Goal: Task Accomplishment & Management: Complete application form

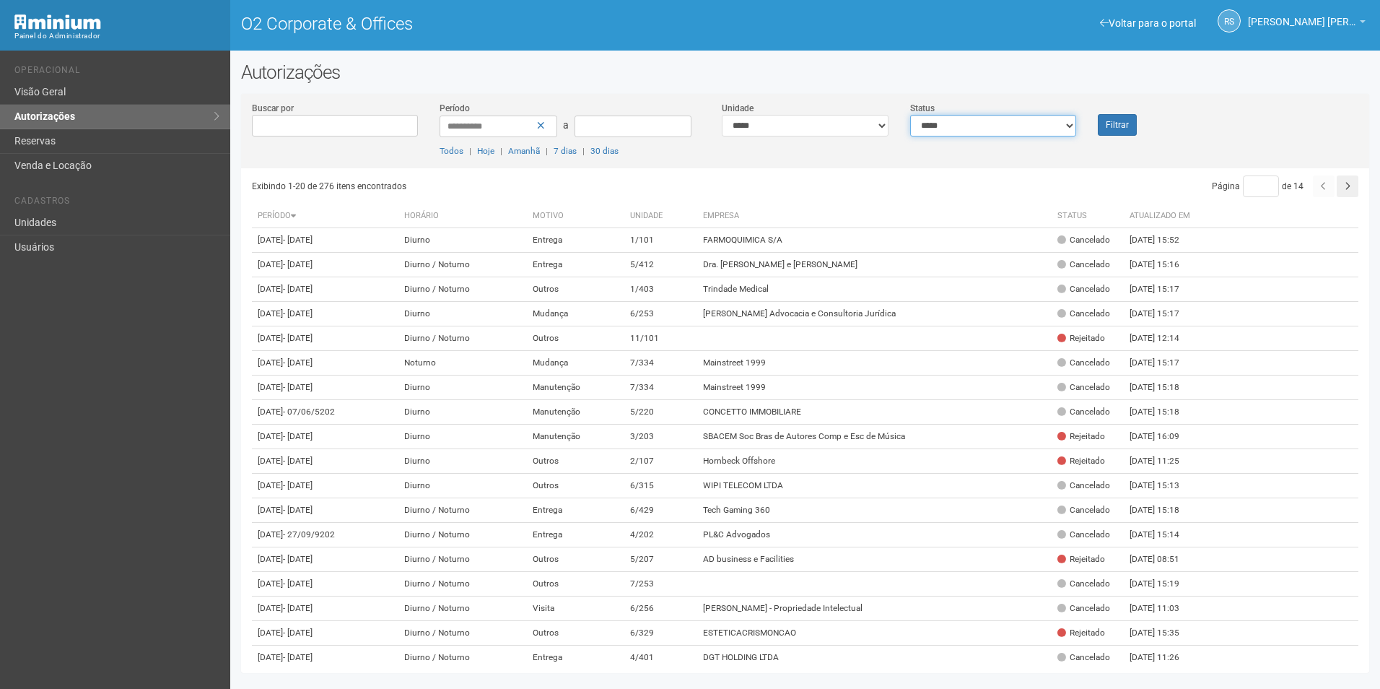
drag, startPoint x: 1021, startPoint y: 127, endPoint x: 1013, endPoint y: 134, distance: 10.8
click at [1021, 127] on select "**********" at bounding box center [993, 126] width 167 height 22
select select "*"
click at [910, 115] on select "**********" at bounding box center [993, 126] width 167 height 22
click at [1128, 123] on button "Filtrar" at bounding box center [1117, 125] width 39 height 22
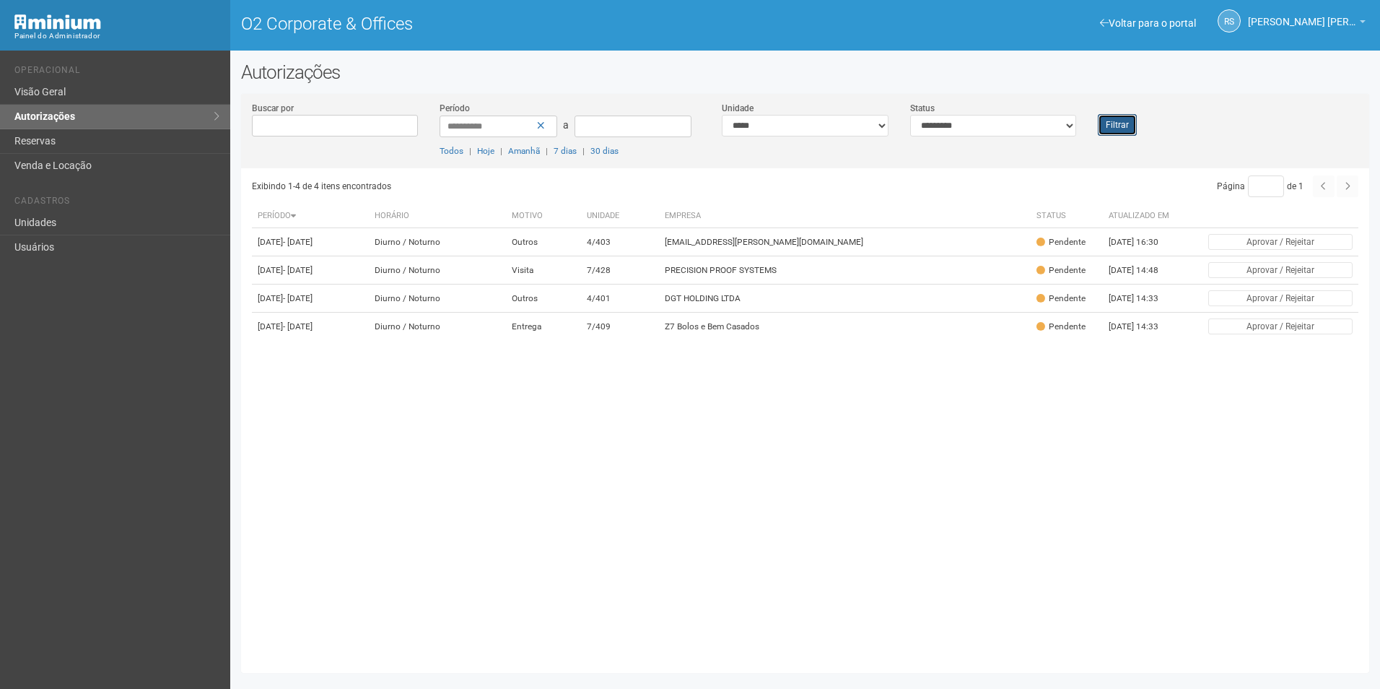
click at [1106, 134] on button "Filtrar" at bounding box center [1117, 125] width 39 height 22
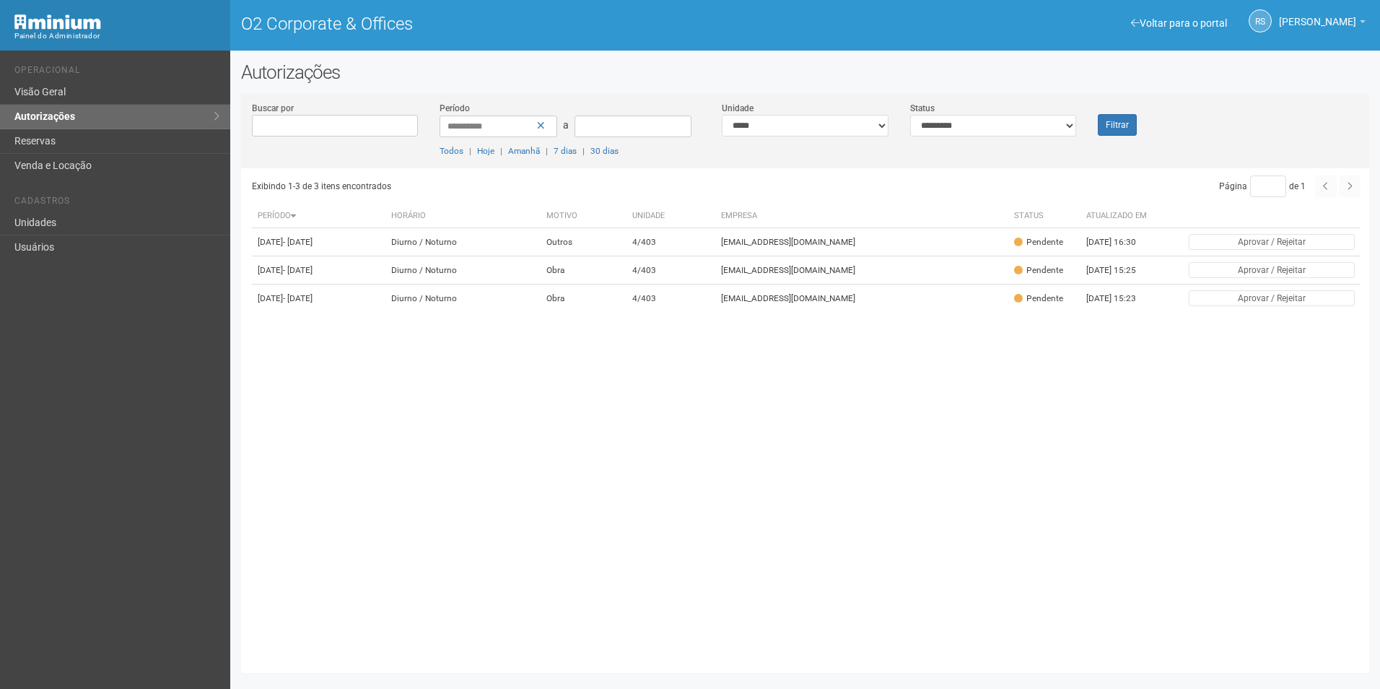
click at [1301, 440] on div "Exibindo 1-3 de 3 itens encontrados Página * de 1 Período [GEOGRAPHIC_DATA] Mot…" at bounding box center [810, 415] width 1117 height 494
click at [715, 232] on td "4/403" at bounding box center [671, 242] width 89 height 28
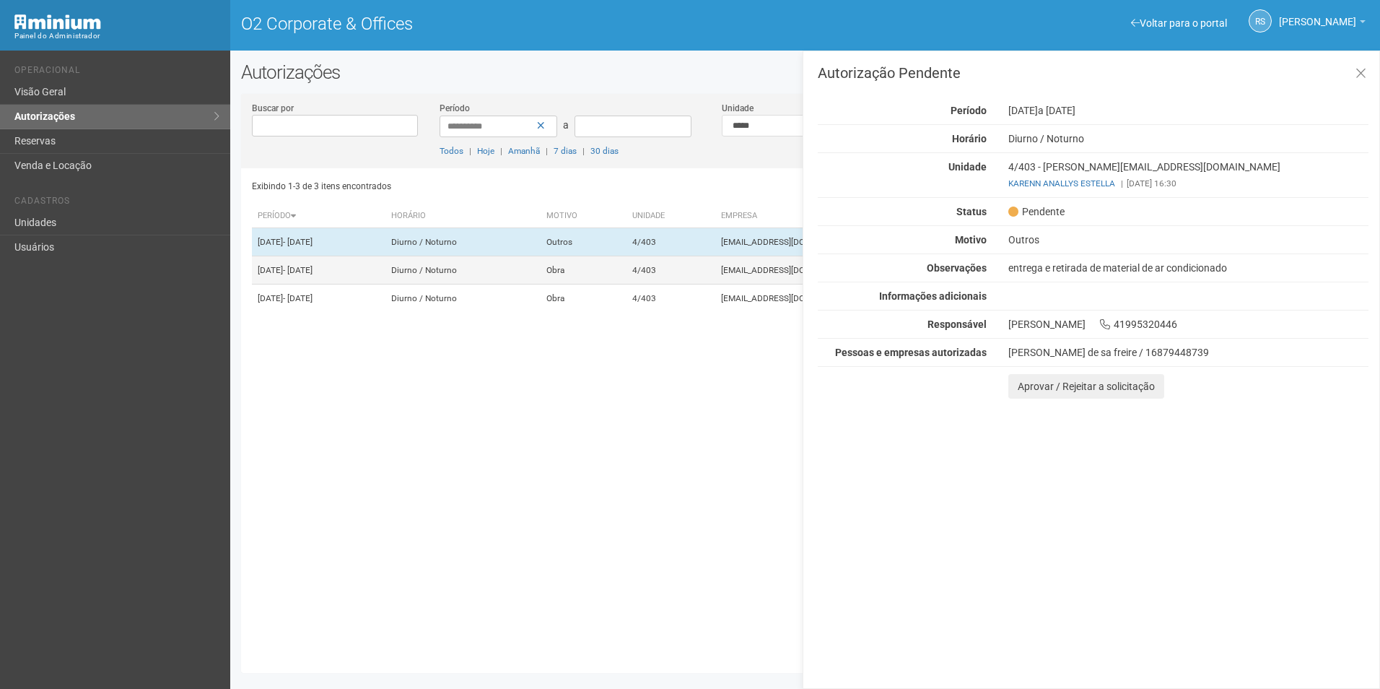
click at [715, 280] on td "4/403" at bounding box center [671, 270] width 89 height 28
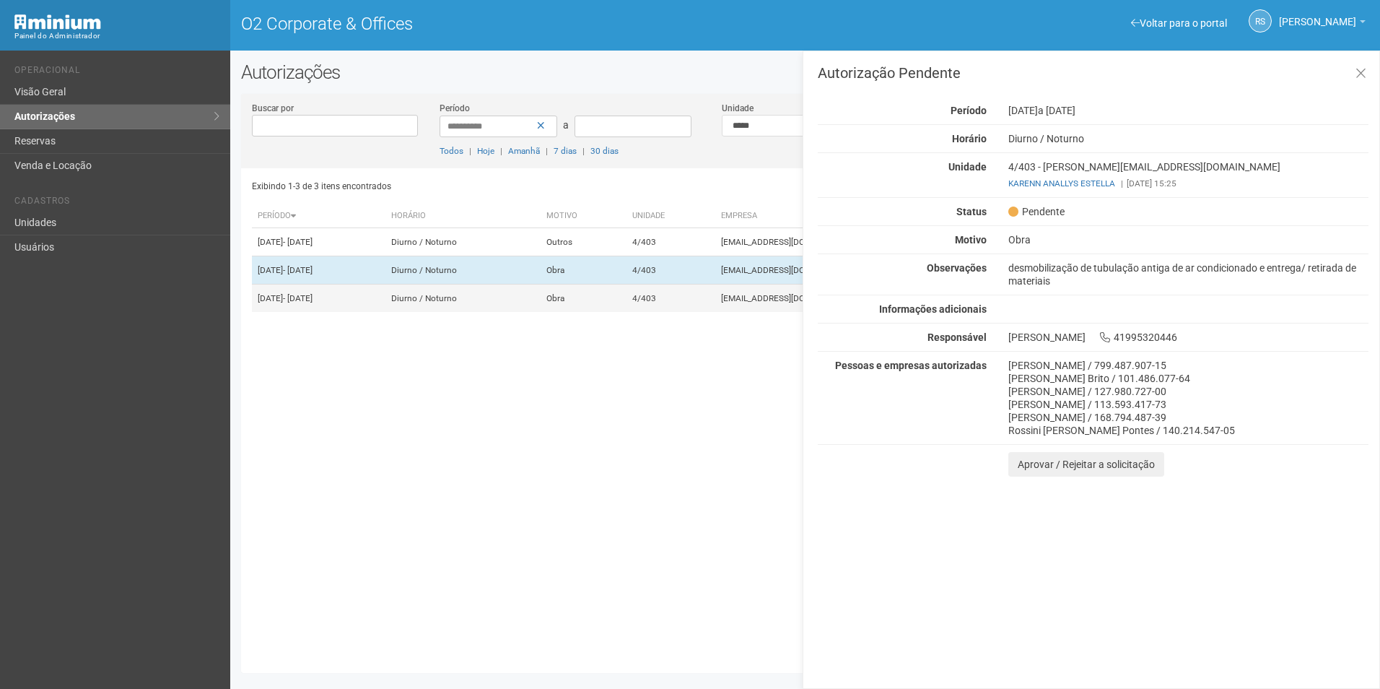
click at [705, 313] on td "4/403" at bounding box center [671, 298] width 89 height 28
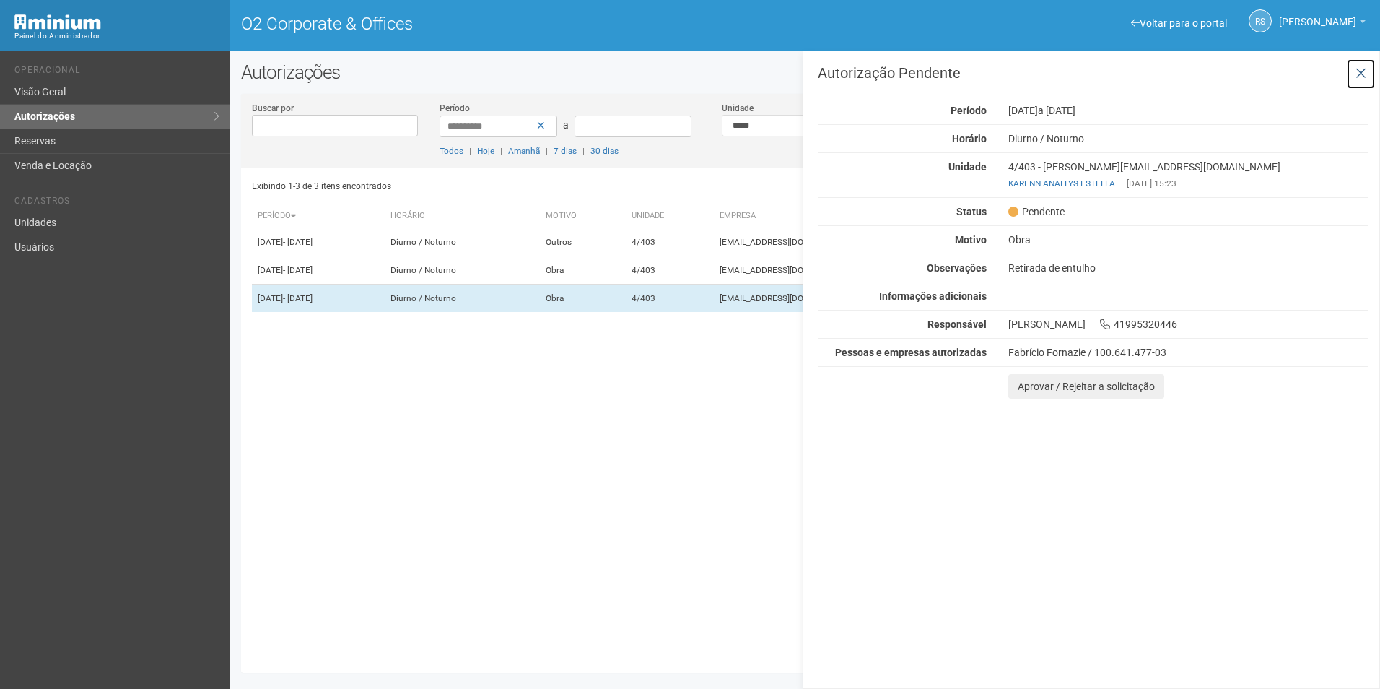
click at [1364, 77] on icon at bounding box center [1361, 73] width 11 height 14
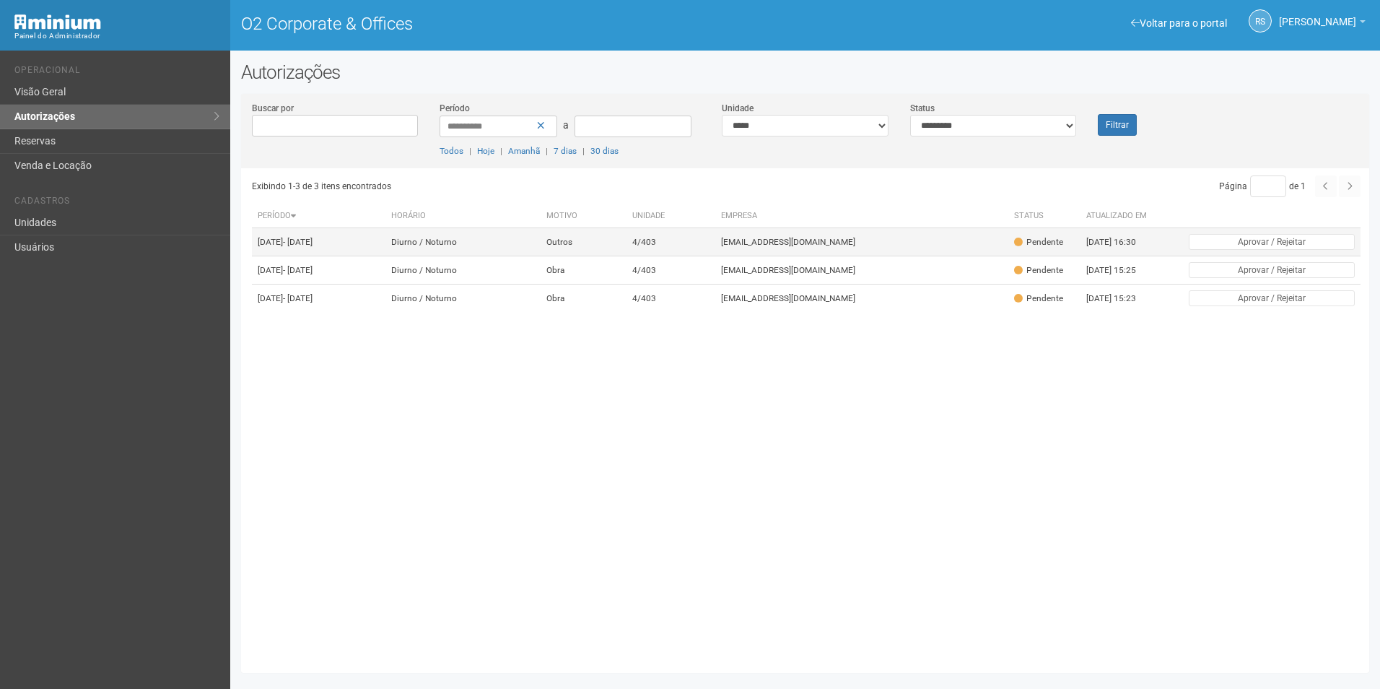
click at [813, 255] on td "[EMAIL_ADDRESS][DOMAIN_NAME]" at bounding box center [862, 242] width 294 height 28
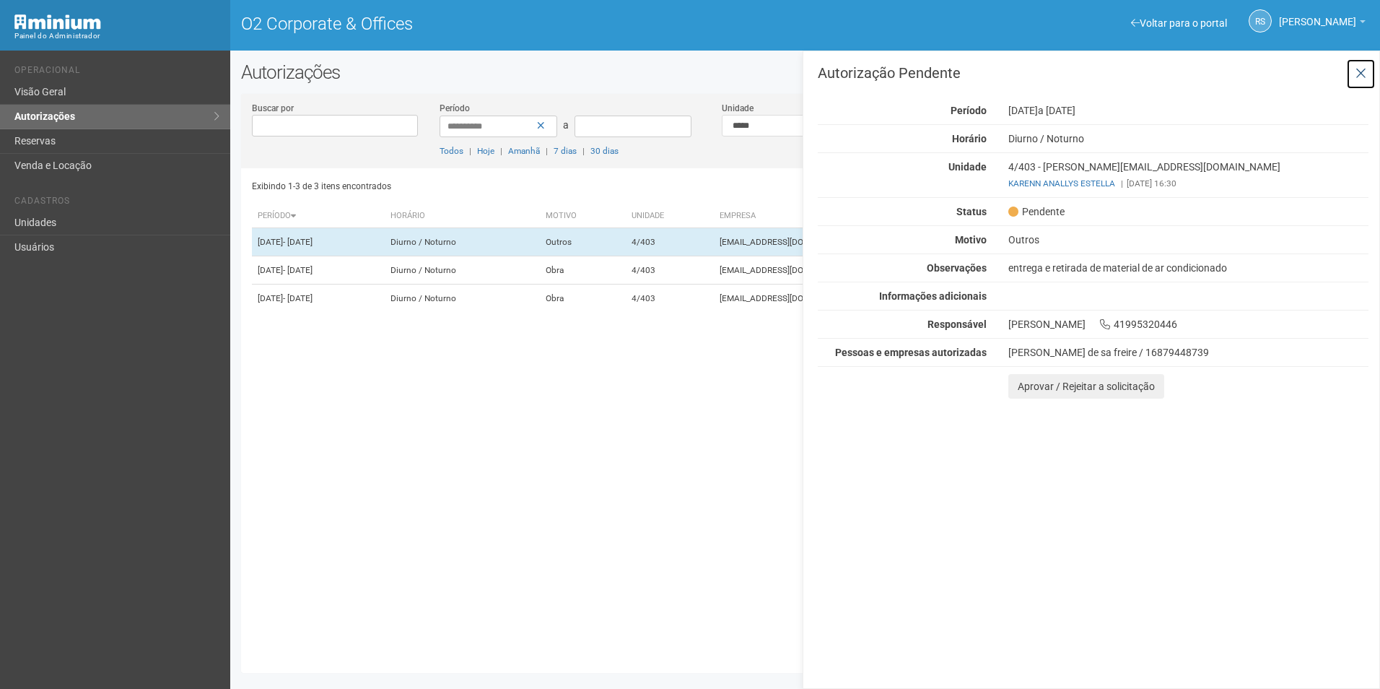
click at [1367, 77] on button at bounding box center [1361, 73] width 30 height 31
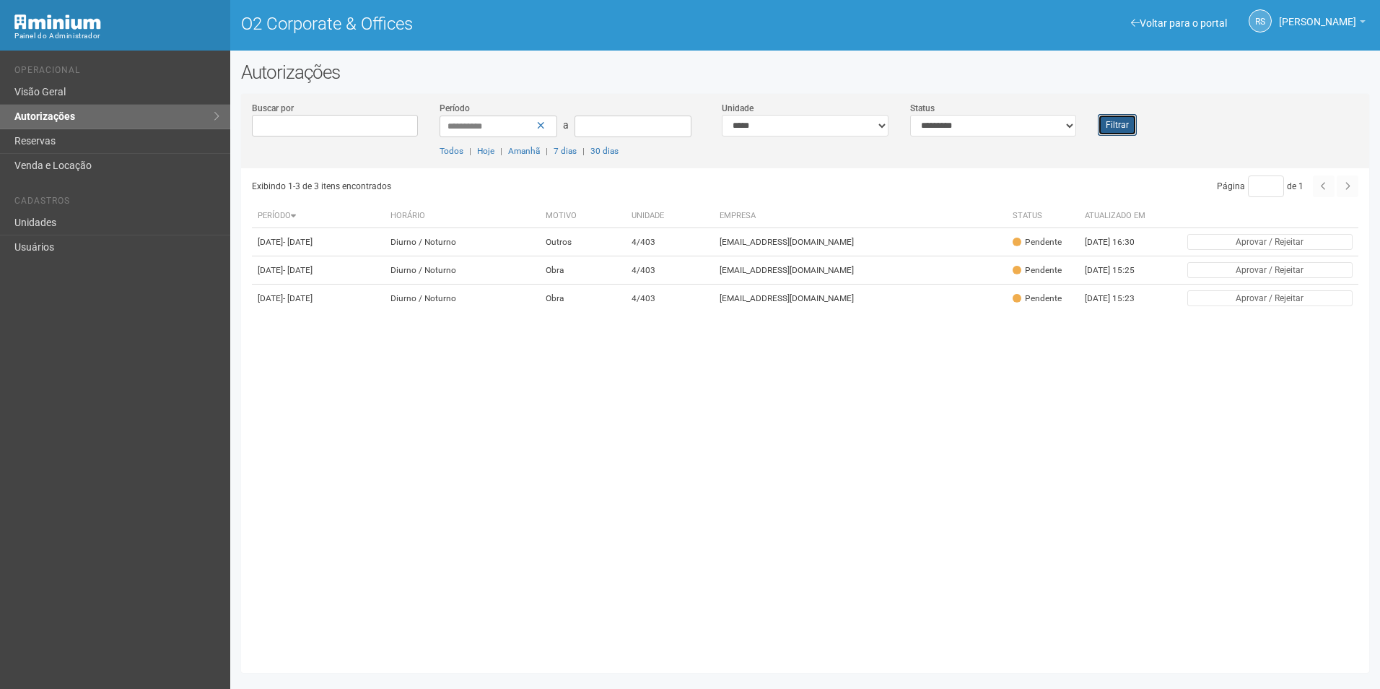
click at [1123, 120] on button "Filtrar" at bounding box center [1117, 125] width 39 height 22
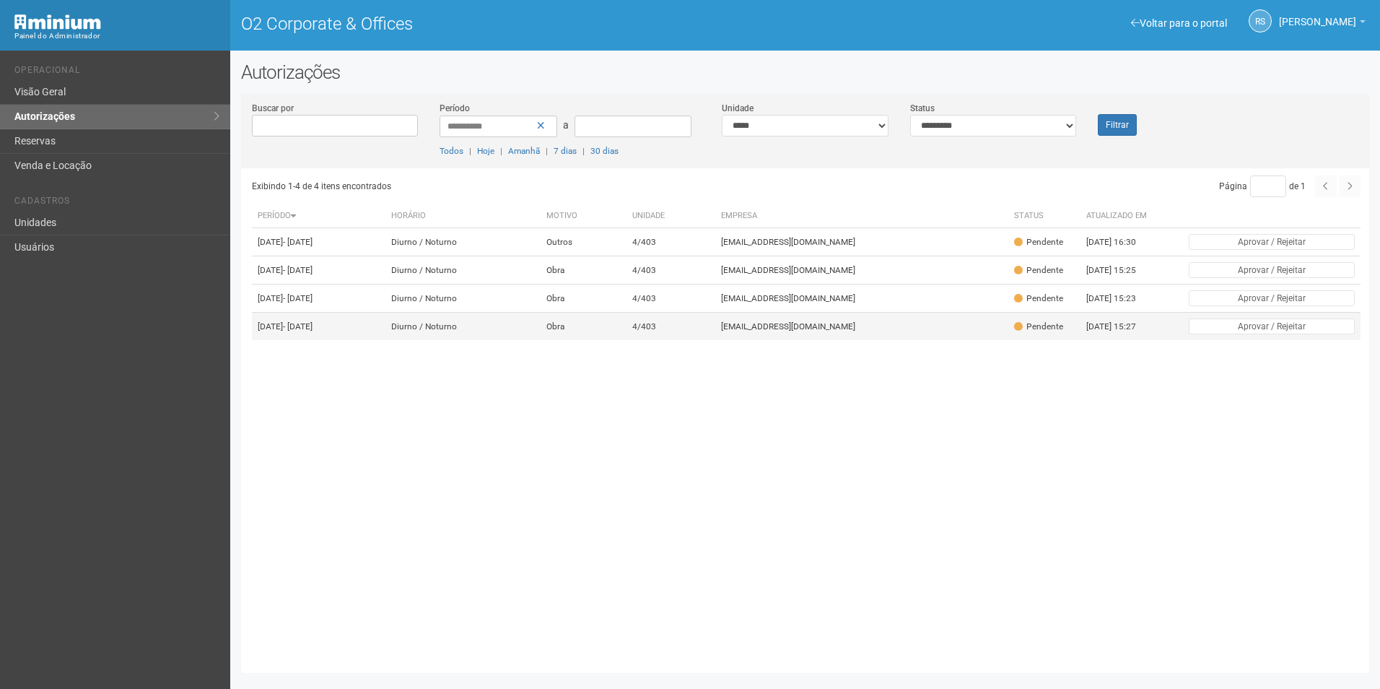
click at [787, 341] on td "[EMAIL_ADDRESS][DOMAIN_NAME]" at bounding box center [862, 327] width 294 height 28
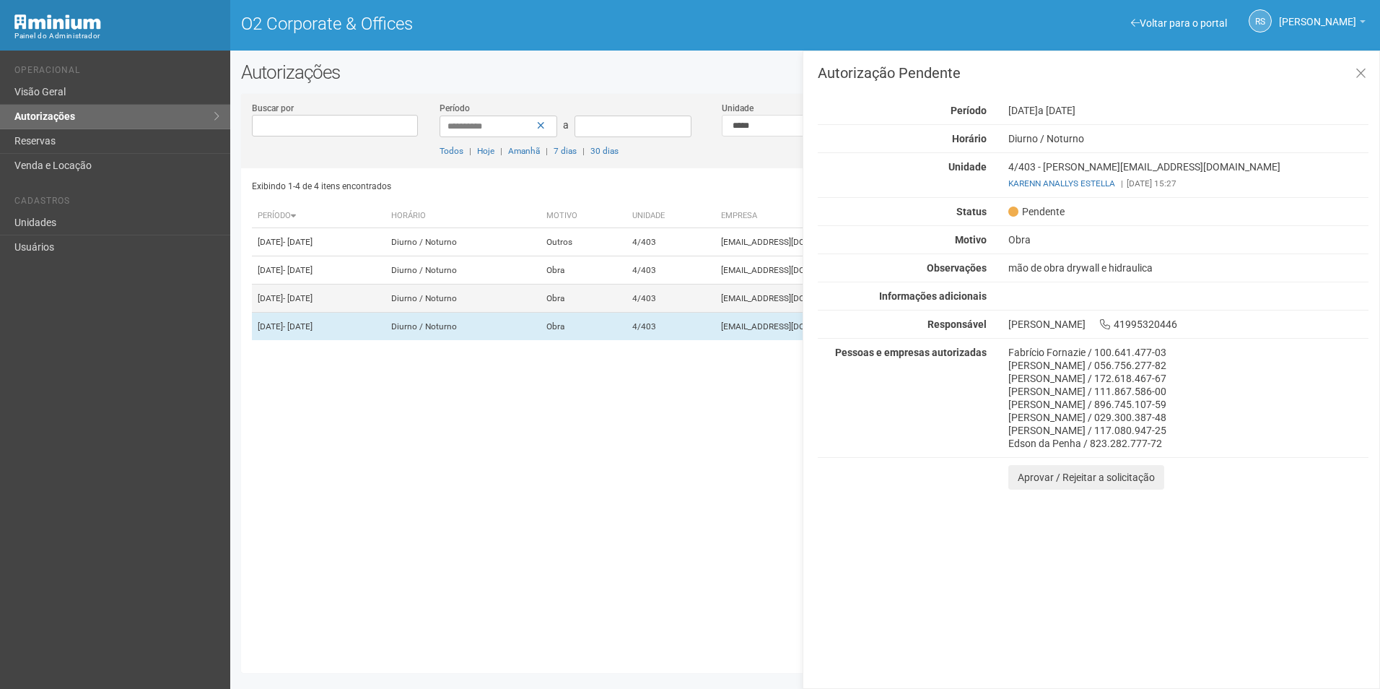
click at [715, 313] on td "4/403" at bounding box center [671, 298] width 89 height 28
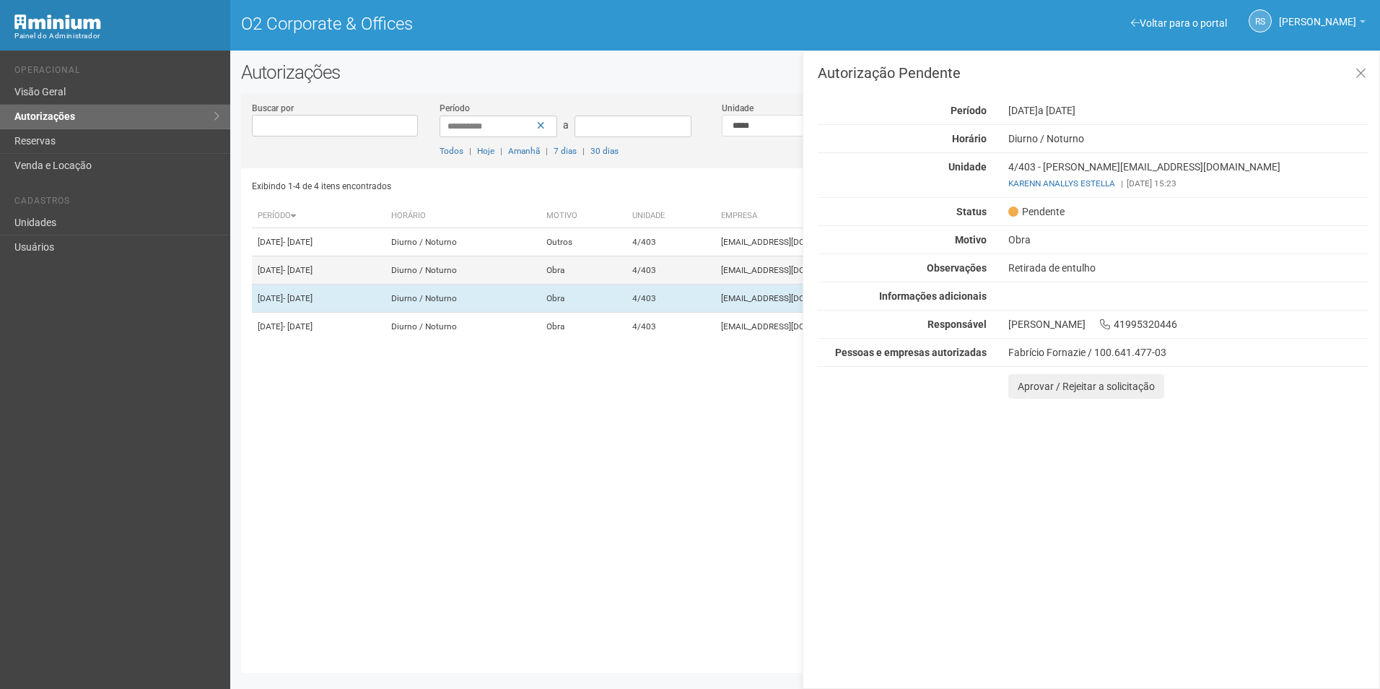
click at [715, 282] on td "4/403" at bounding box center [671, 270] width 89 height 28
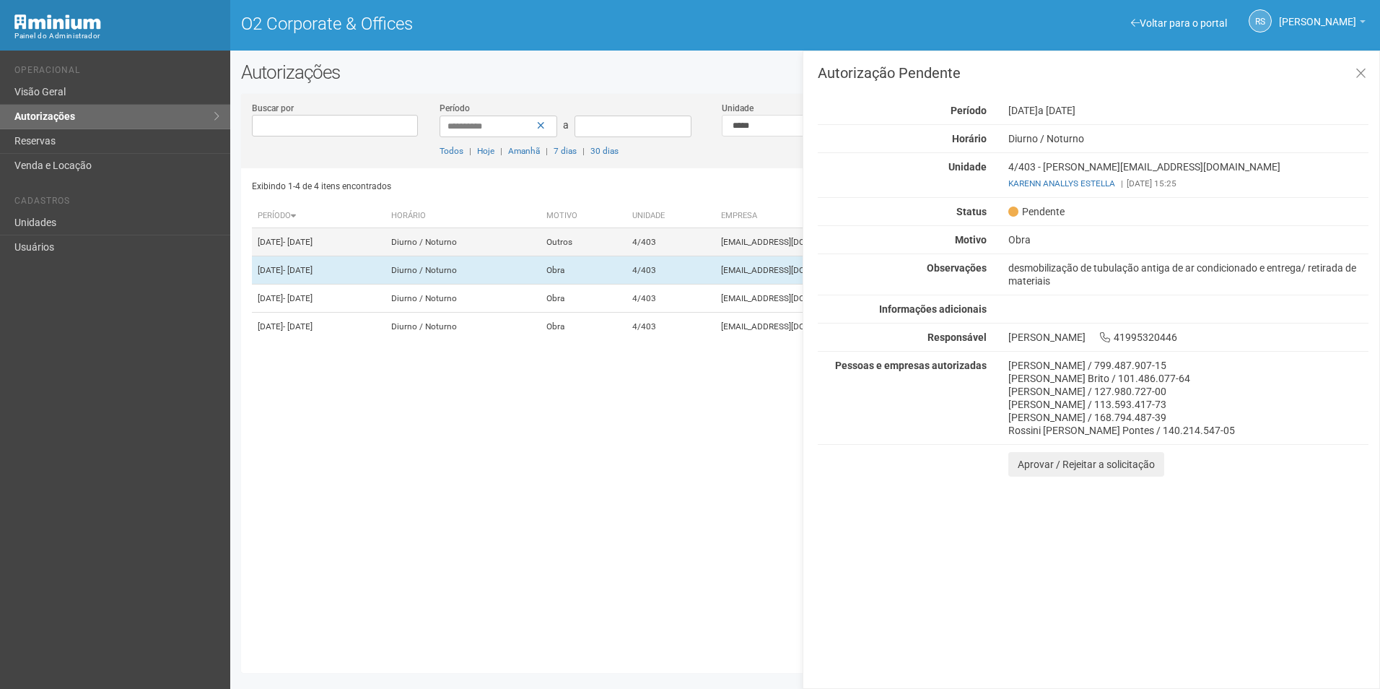
click at [715, 240] on td "4/403" at bounding box center [671, 242] width 89 height 28
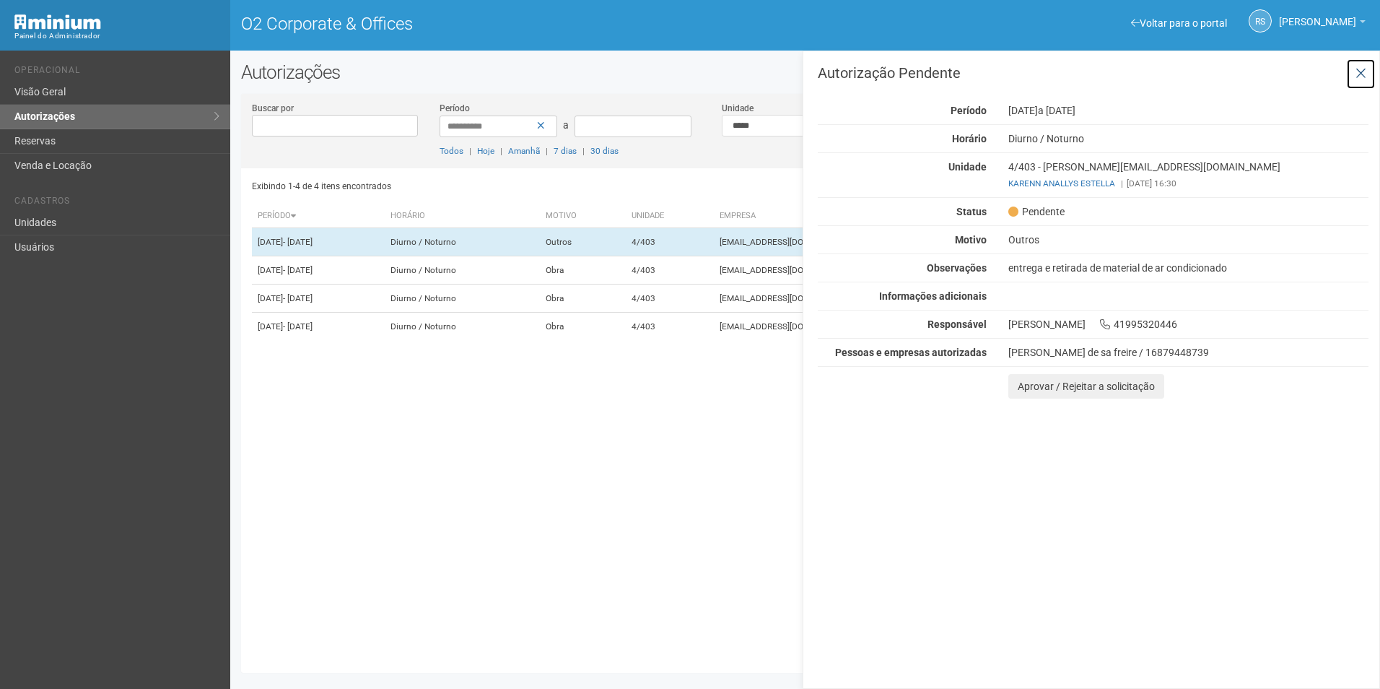
click at [1367, 62] on button at bounding box center [1361, 73] width 30 height 31
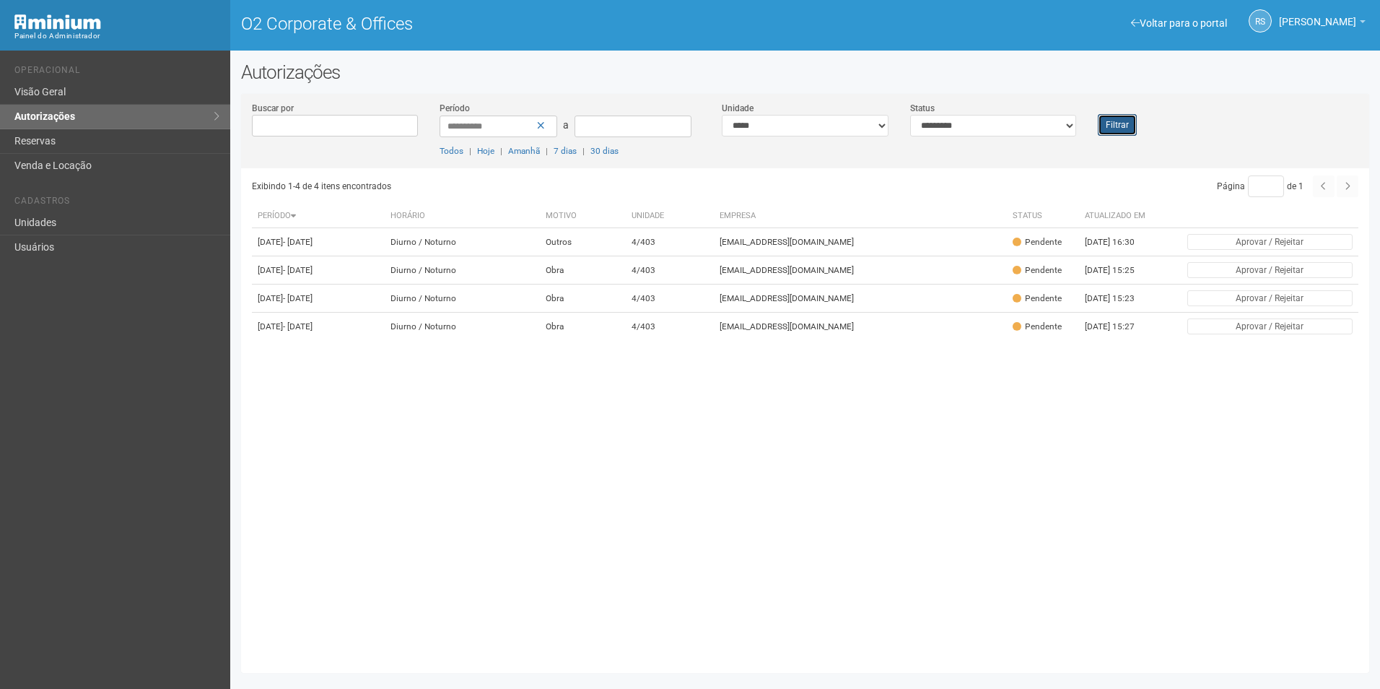
click at [1128, 126] on button "Filtrar" at bounding box center [1117, 125] width 39 height 22
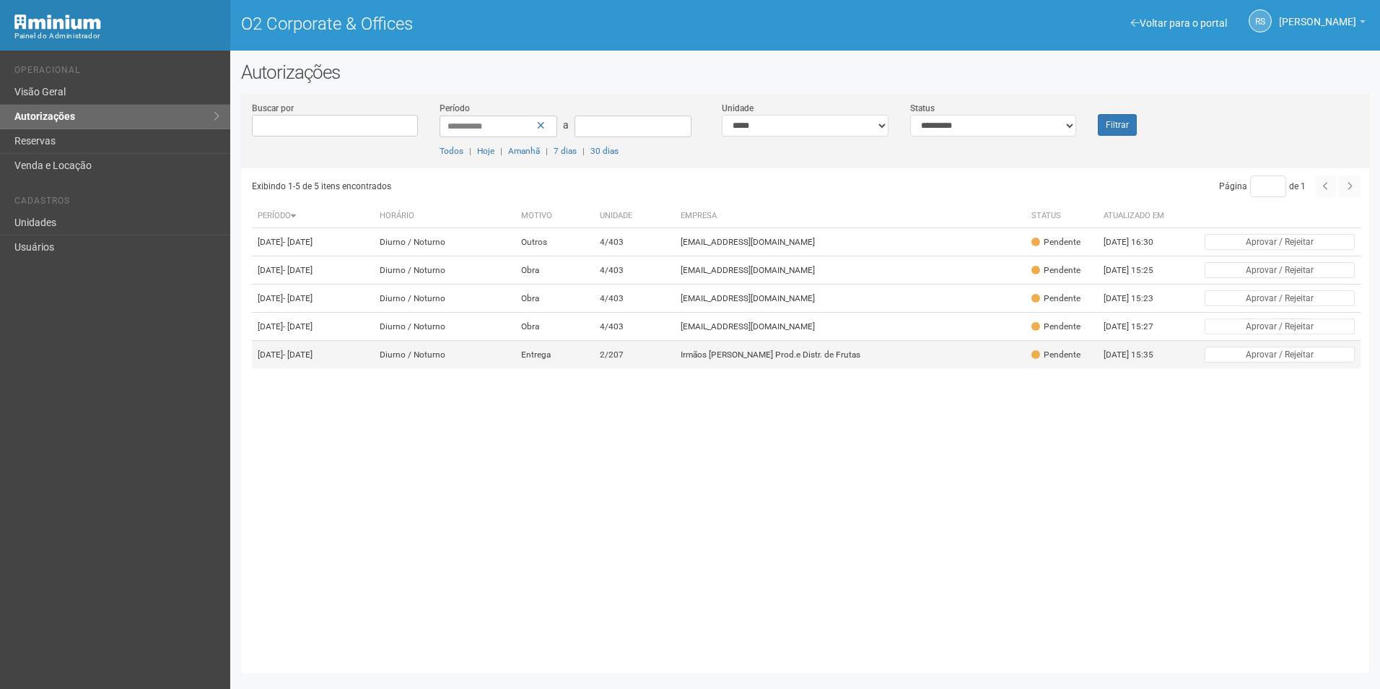
click at [868, 369] on td "Irmãos [PERSON_NAME] Prod.e Distr. de Frutas" at bounding box center [851, 355] width 352 height 28
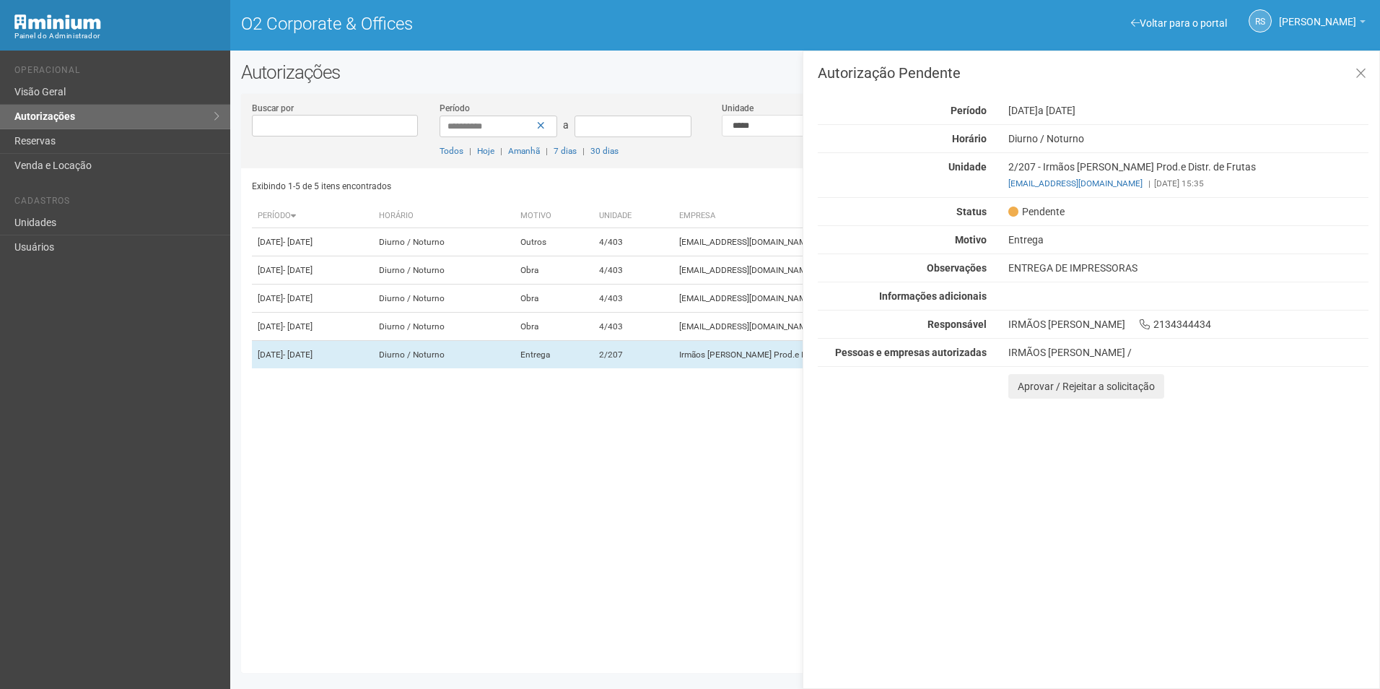
click at [1277, 525] on div "Autorização Pendente Período 28/08/2025 a 01/09/2025 Horário Diurno / Noturno U…" at bounding box center [1092, 370] width 578 height 638
click at [1037, 386] on button "Aprovar / Rejeitar a solicitação" at bounding box center [1086, 386] width 156 height 25
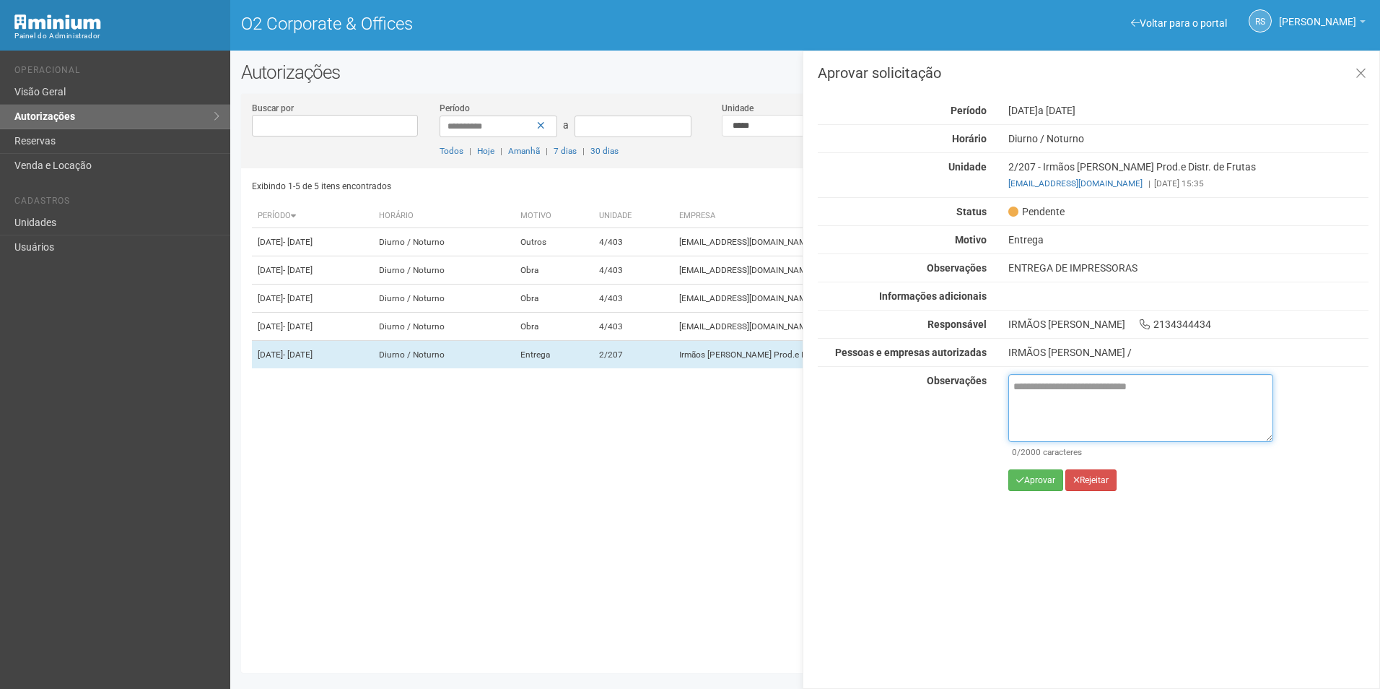
click at [1054, 418] on textarea at bounding box center [1140, 408] width 265 height 68
paste textarea "**********"
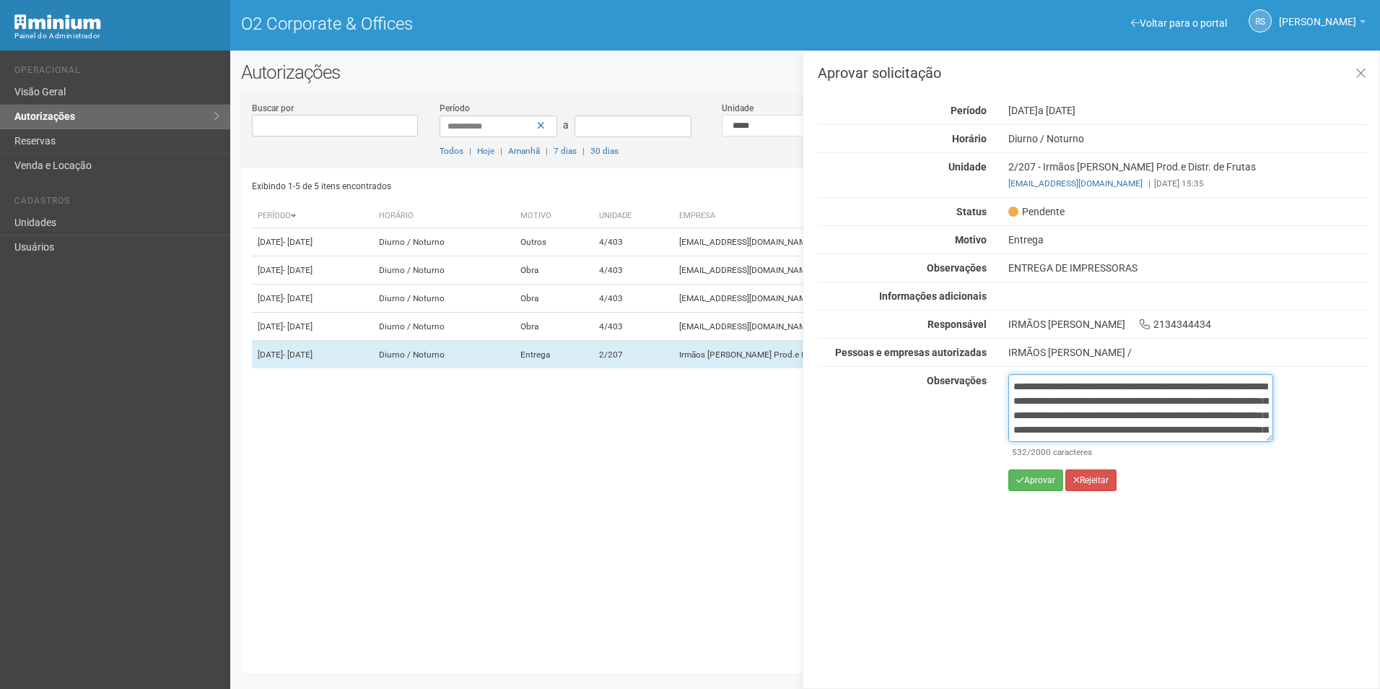
scroll to position [95, 0]
type textarea "**********"
click at [1045, 487] on button "Aprovar" at bounding box center [1035, 480] width 55 height 22
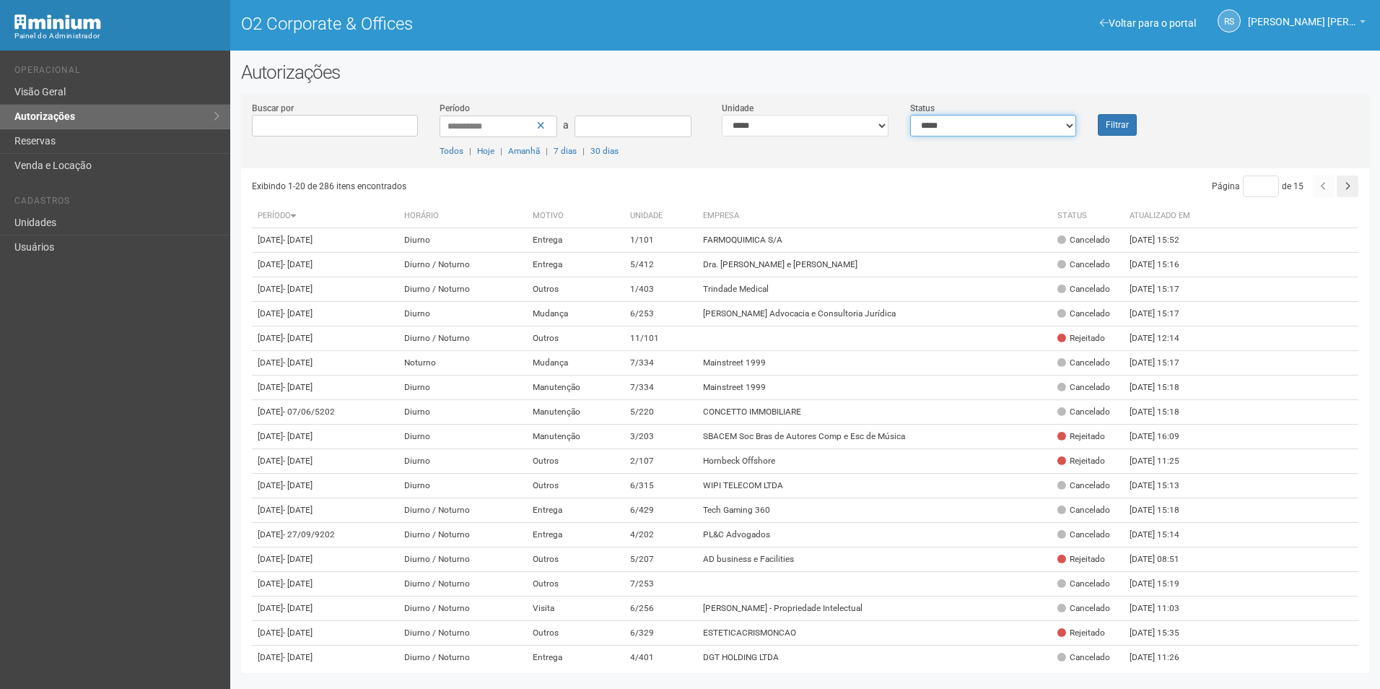
click at [1062, 128] on select "**********" at bounding box center [993, 126] width 167 height 22
select select "*"
click at [910, 115] on select "**********" at bounding box center [993, 126] width 167 height 22
click at [1136, 116] on button "Filtrar" at bounding box center [1117, 125] width 39 height 22
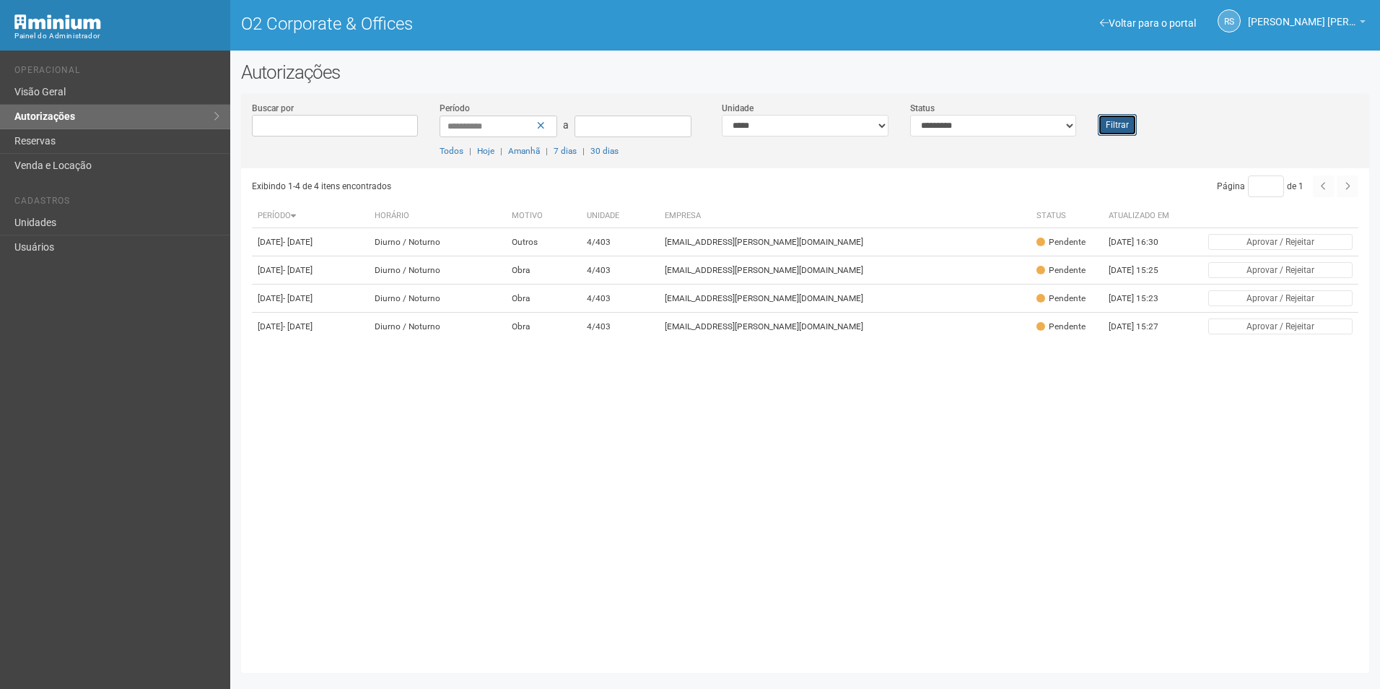
click at [1107, 126] on button "Filtrar" at bounding box center [1117, 125] width 39 height 22
click at [1110, 115] on button "Filtrar" at bounding box center [1117, 125] width 39 height 22
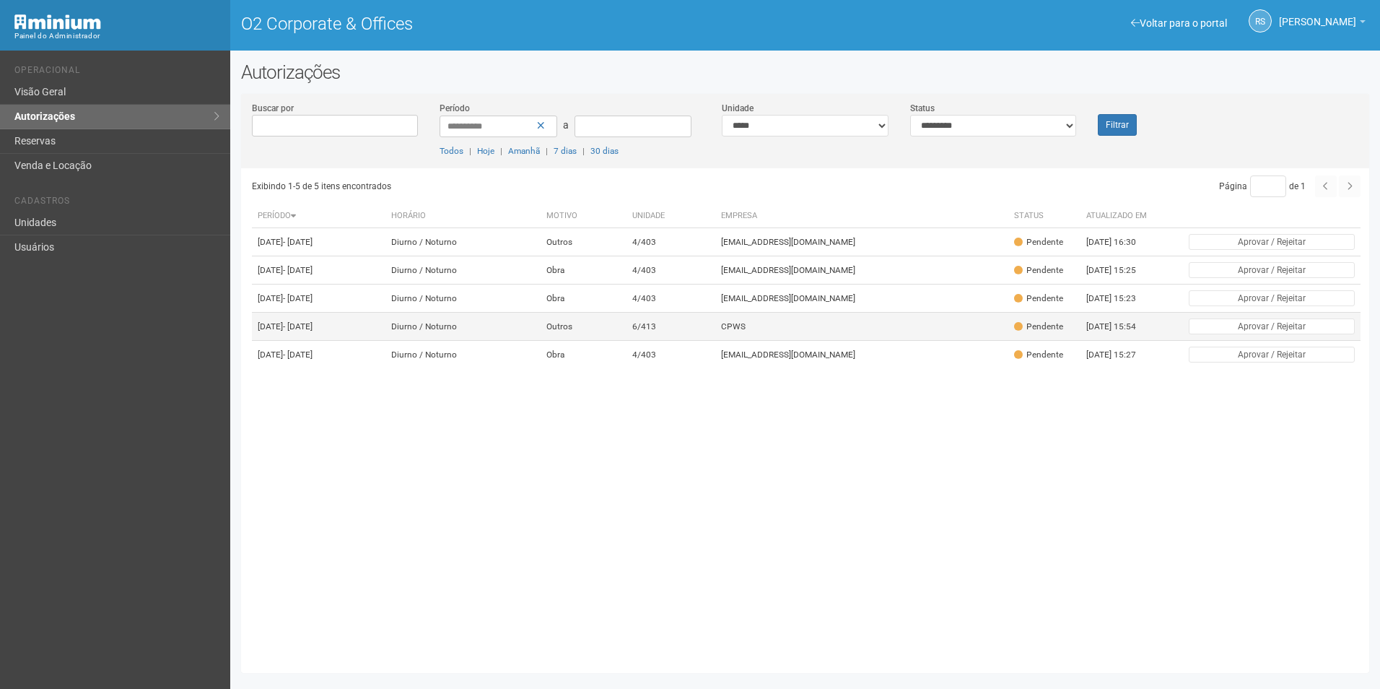
click at [788, 341] on td "CPWS" at bounding box center [862, 327] width 294 height 28
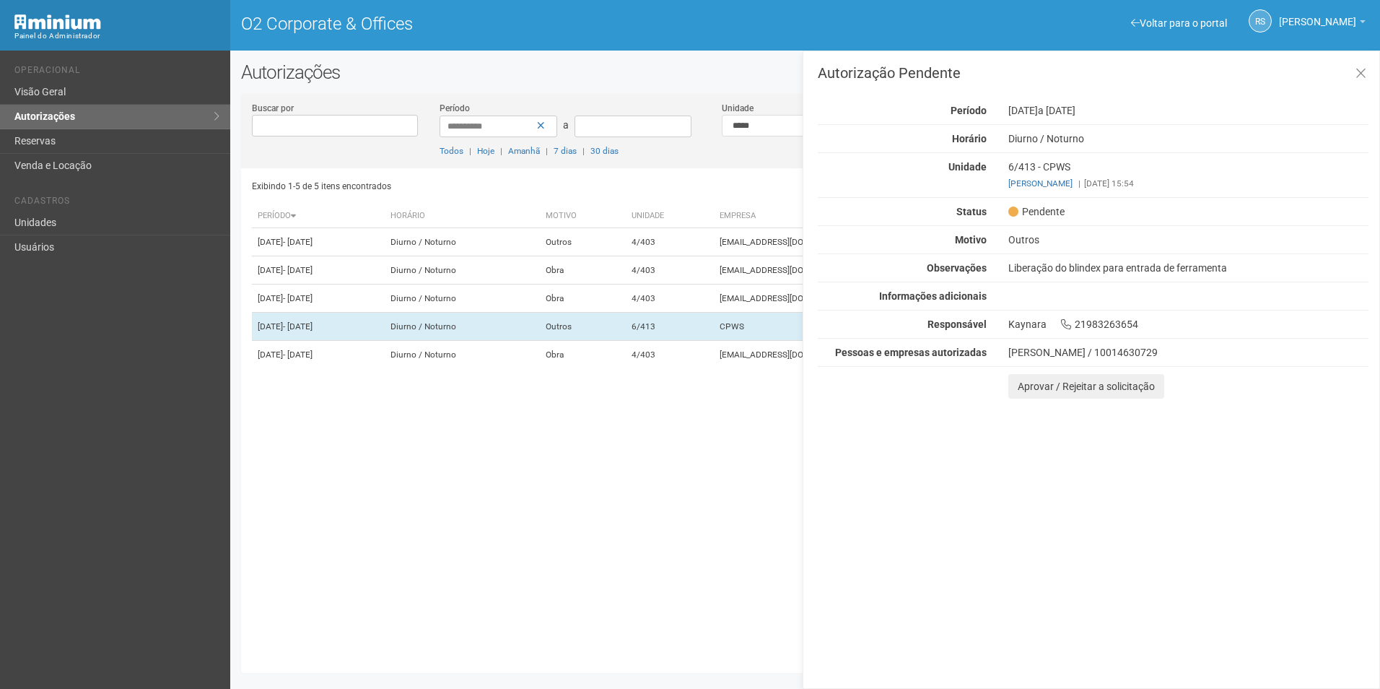
click at [1344, 598] on div "Autorização Pendente Período 27/08/2025 a 30/08/2025 Horário Diurno / Noturno U…" at bounding box center [1092, 370] width 578 height 638
click at [1037, 388] on button "Aprovar / Rejeitar a solicitação" at bounding box center [1086, 386] width 156 height 25
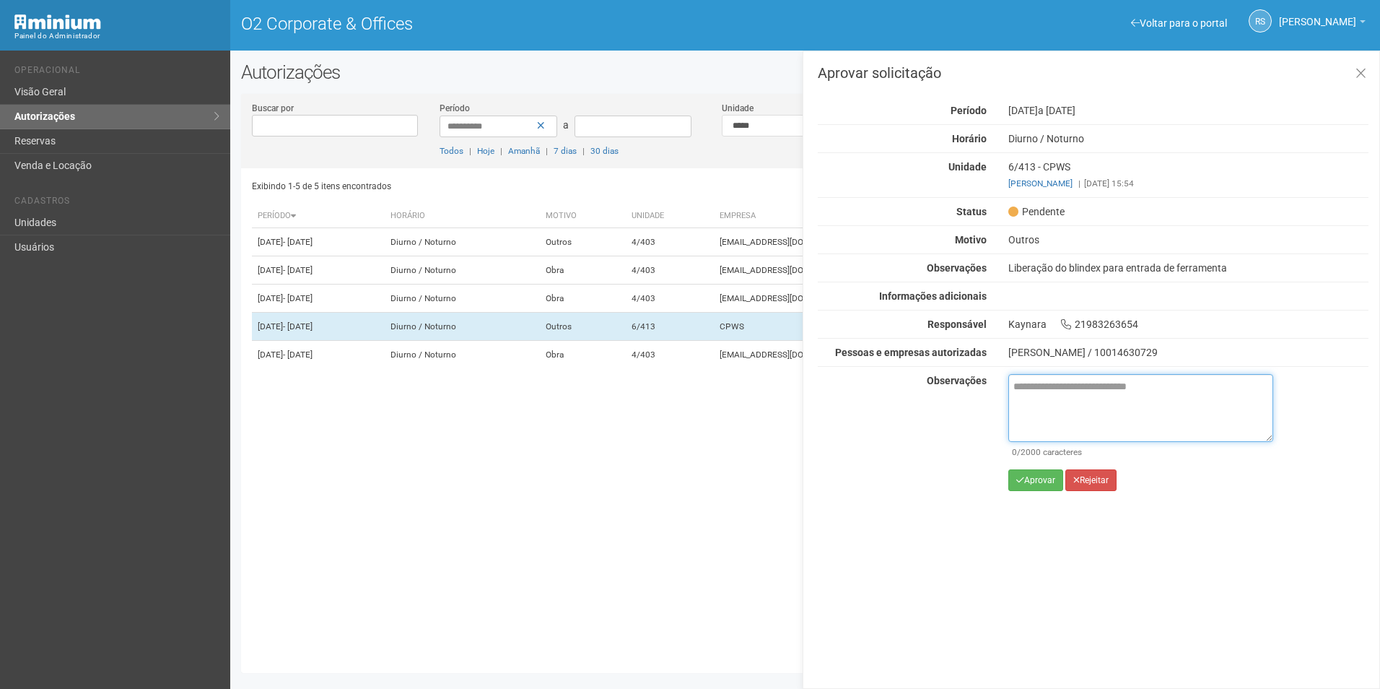
click at [1102, 418] on textarea at bounding box center [1140, 408] width 265 height 68
paste textarea "**********"
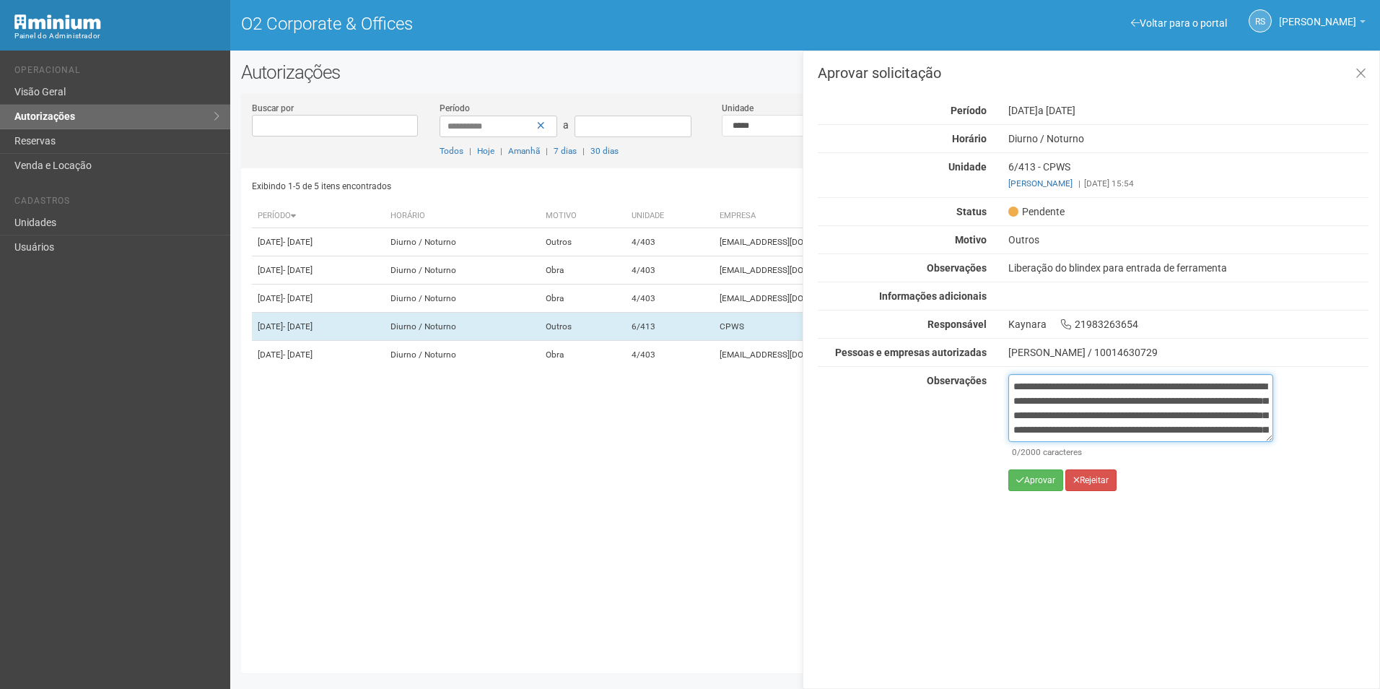
scroll to position [95, 0]
type textarea "**********"
click at [1035, 476] on button "Aprovar" at bounding box center [1035, 480] width 55 height 22
